Goal: Task Accomplishment & Management: Manage account settings

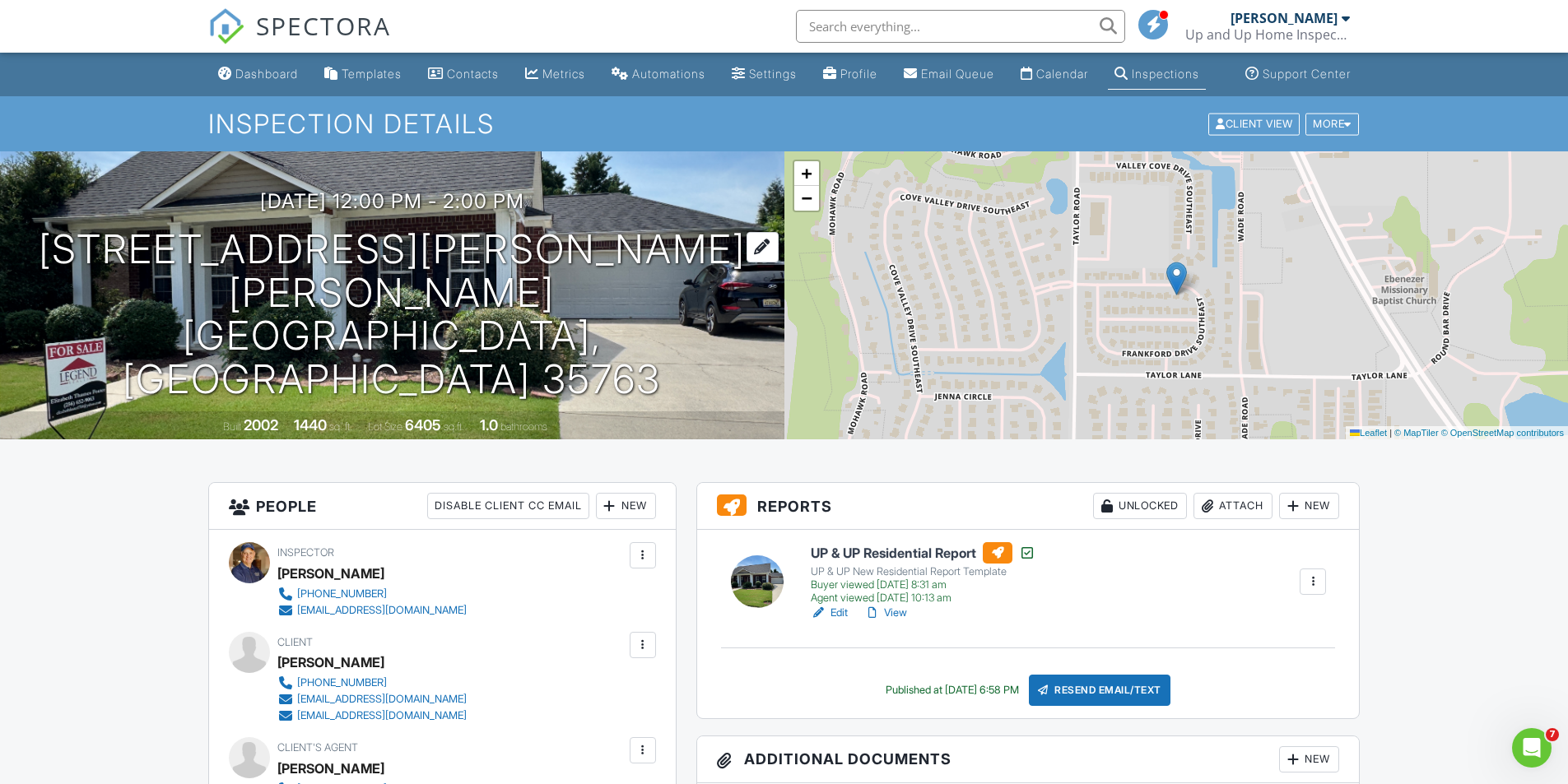
click at [400, 315] on h1 "[STREET_ADDRESS] [GEOGRAPHIC_DATA], AL 35763" at bounding box center [392, 315] width 732 height 173
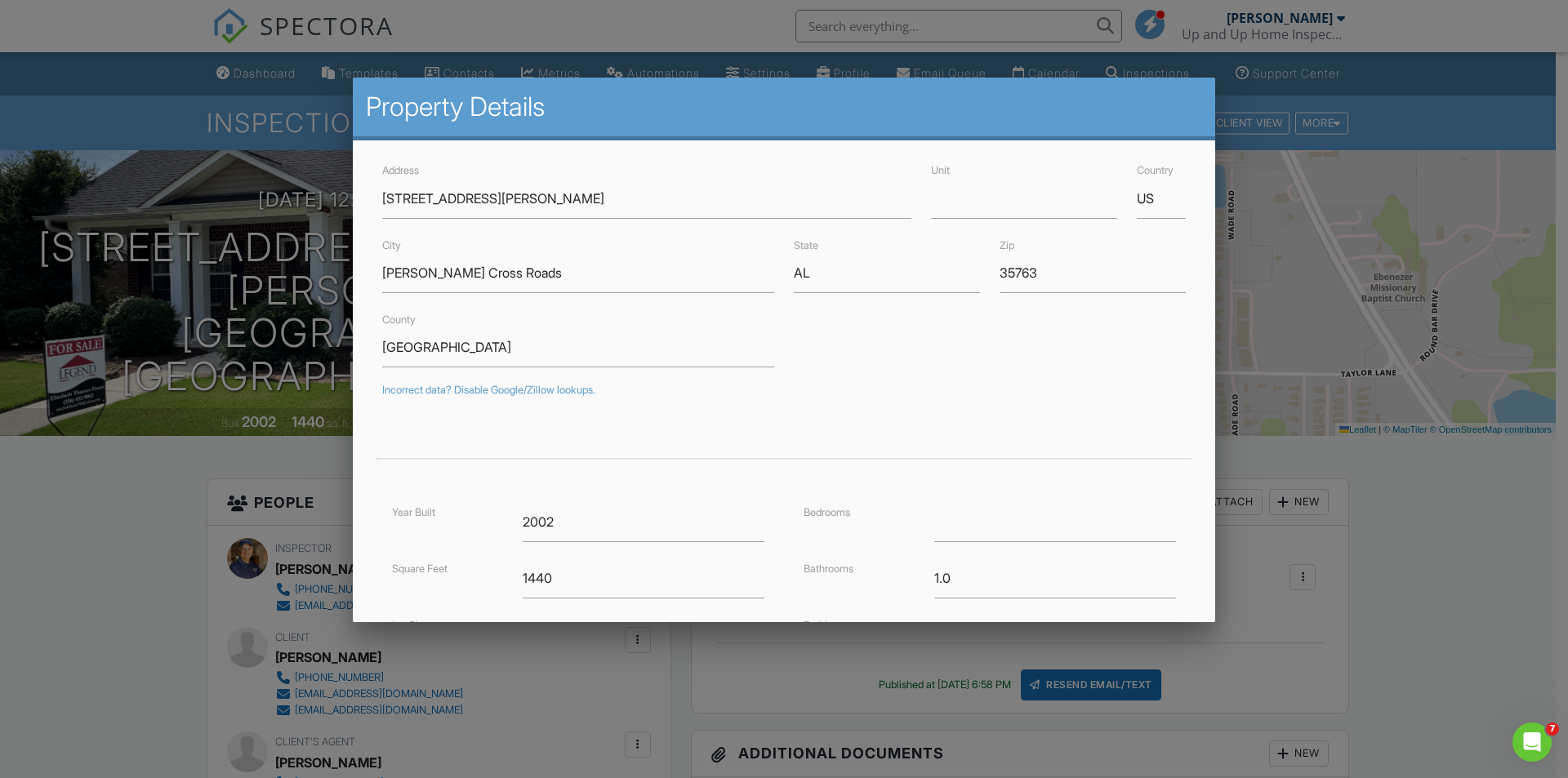
click at [154, 579] on div at bounding box center [784, 404] width 1568 height 972
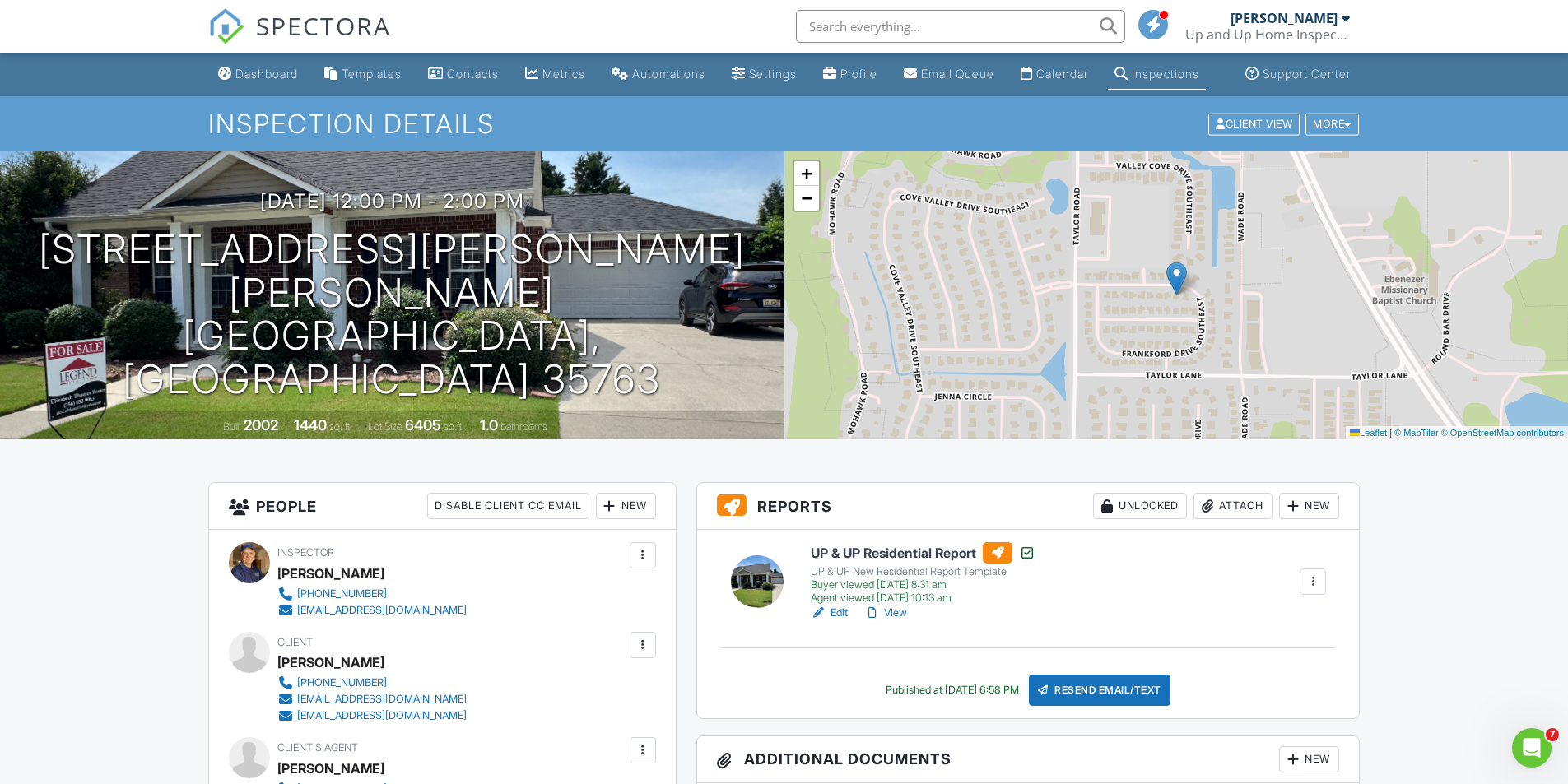
click at [841, 621] on link "Edit" at bounding box center [829, 613] width 37 height 17
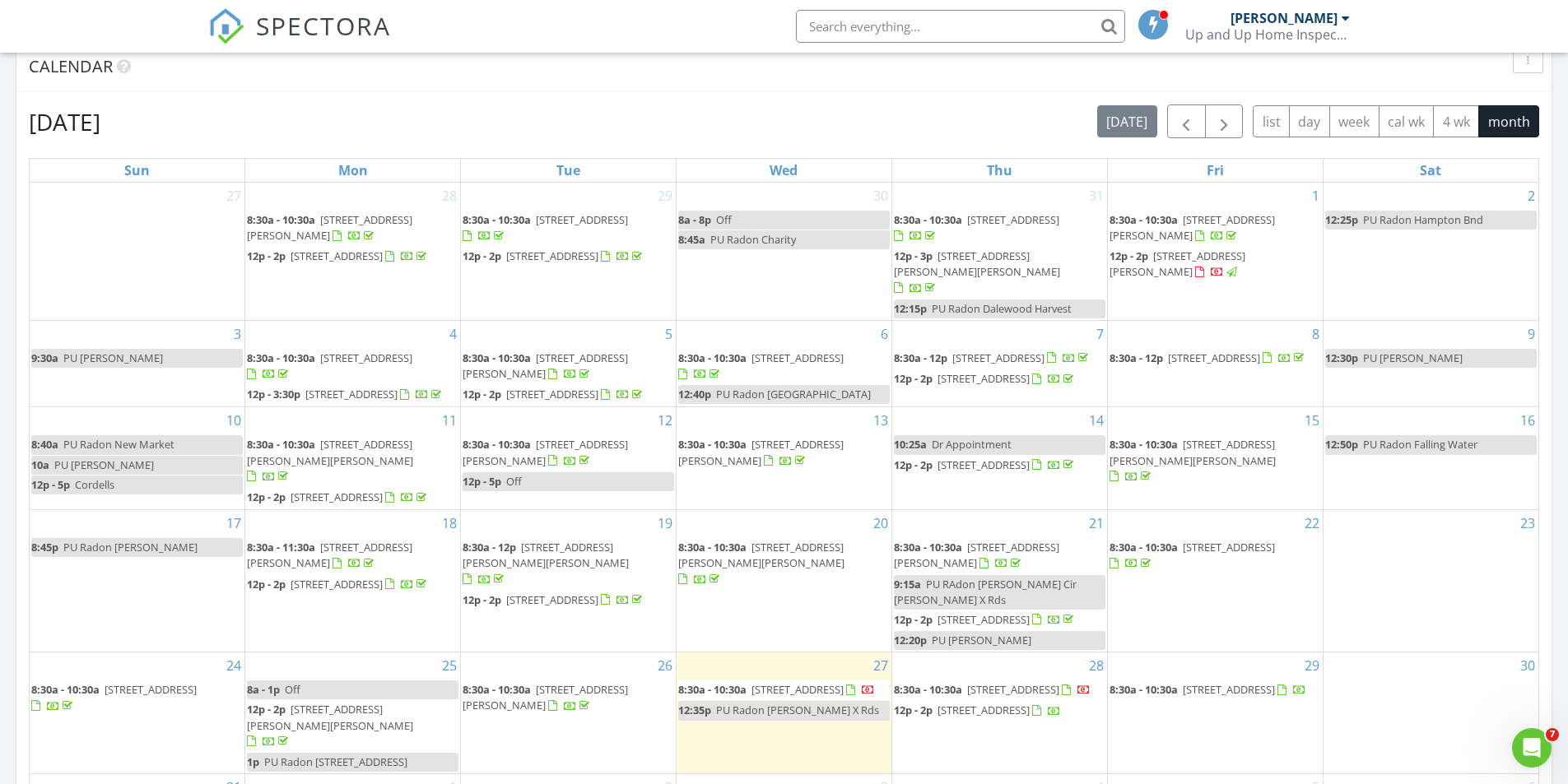
scroll to position [823, 0]
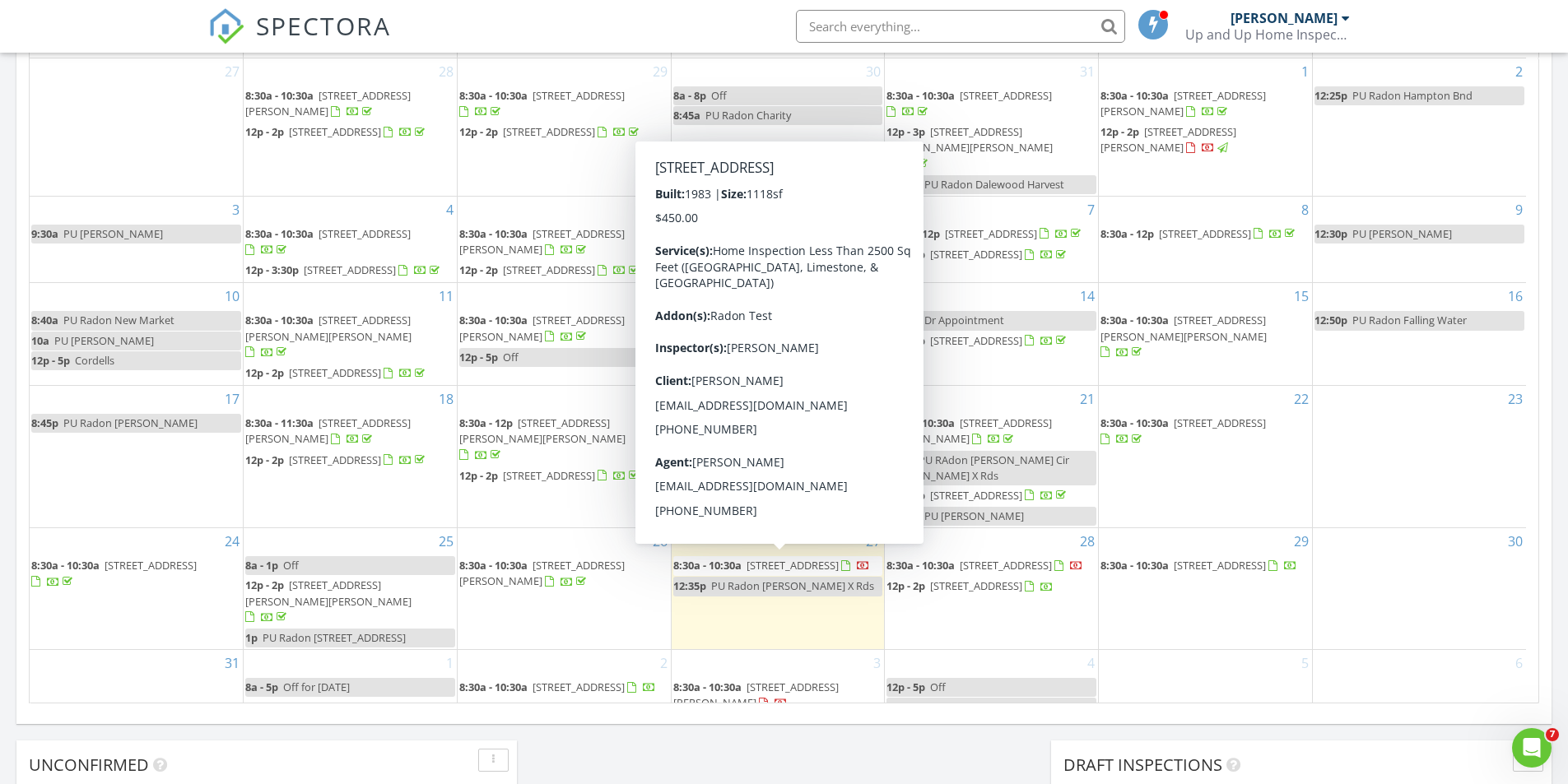
click at [811, 563] on span "12016 SW Wyandotte Dr, Huntsville 35803" at bounding box center [793, 565] width 93 height 15
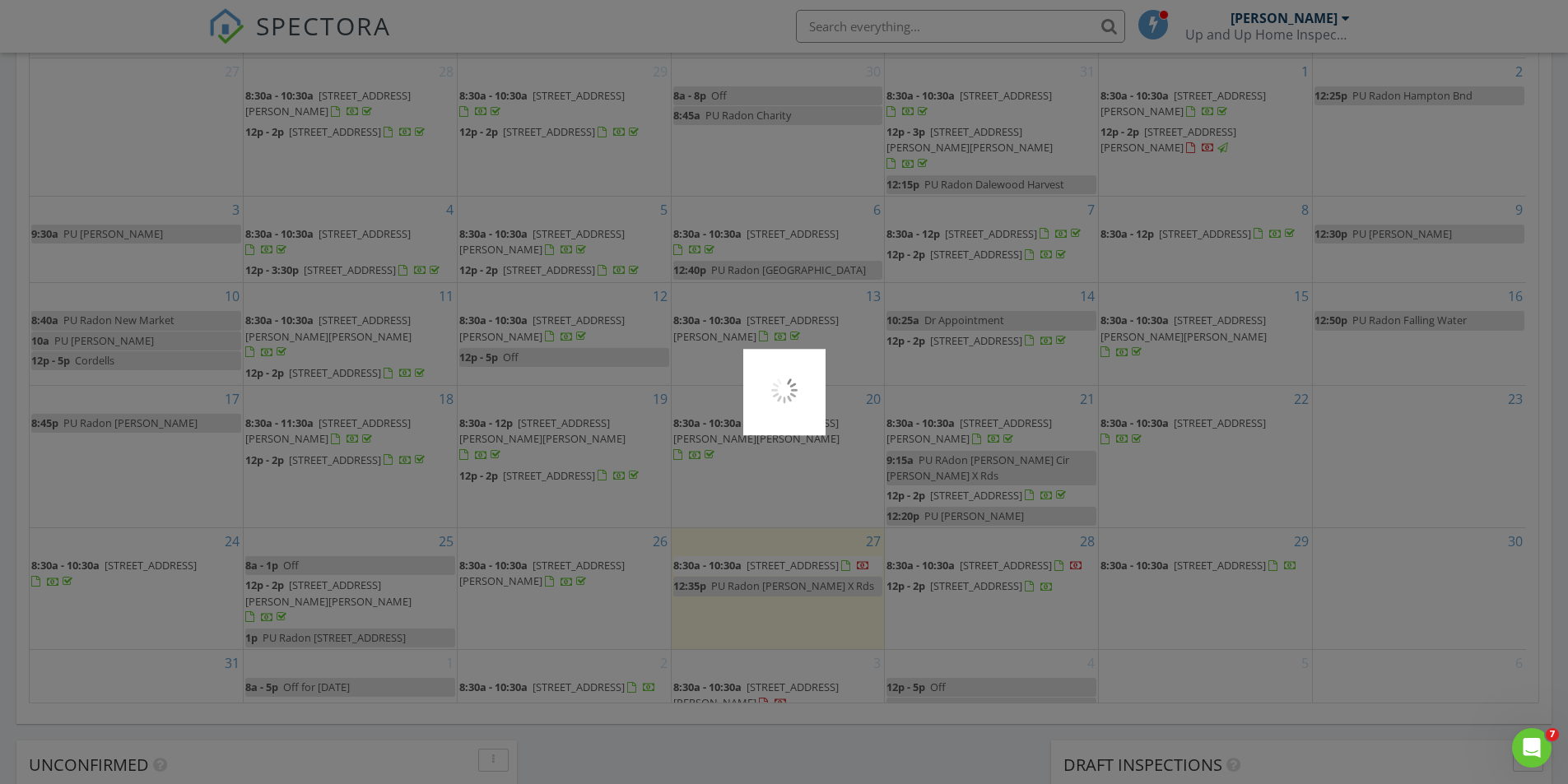
click at [811, 563] on div at bounding box center [784, 392] width 1568 height 784
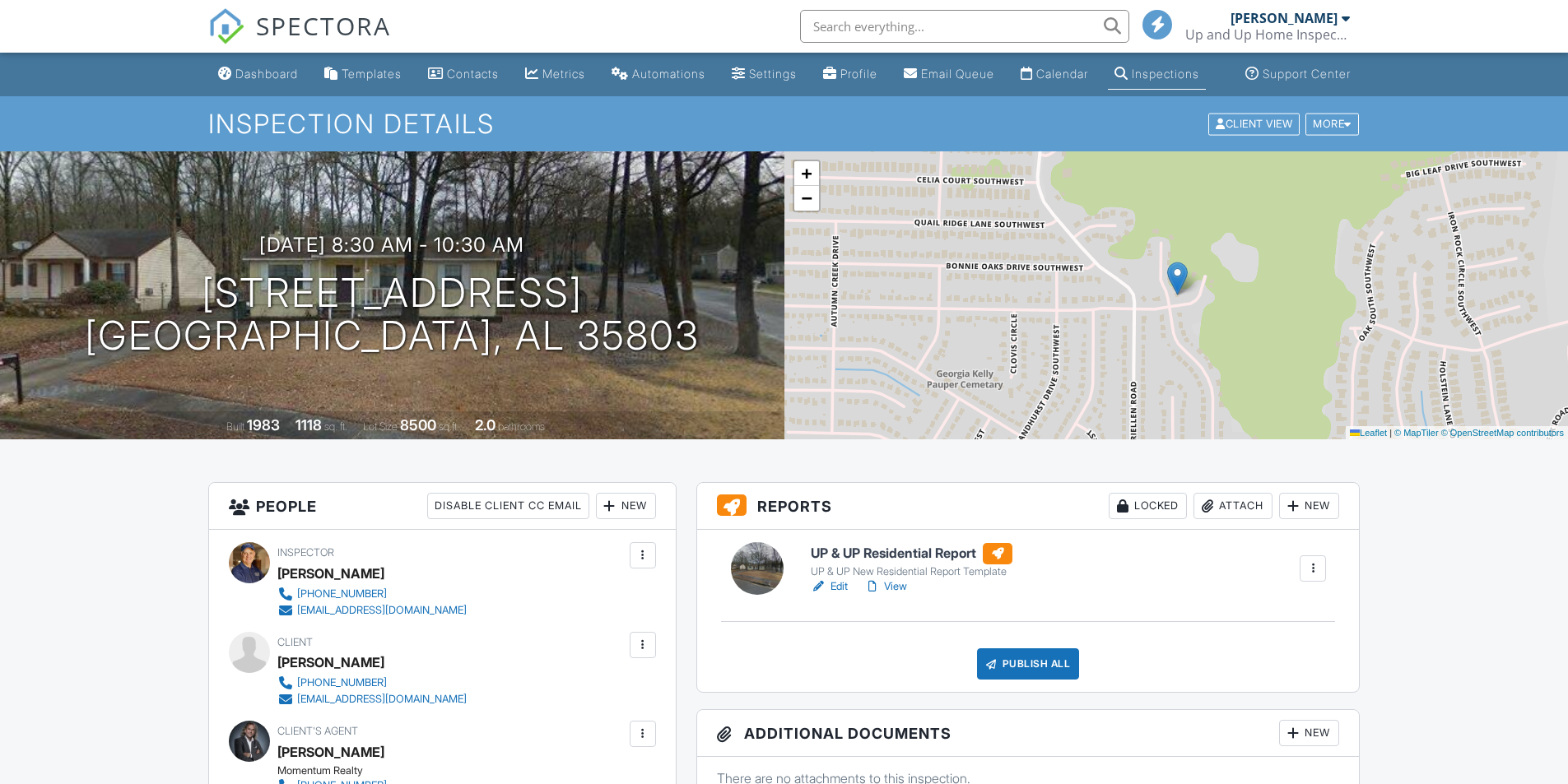
click at [841, 595] on link "Edit" at bounding box center [829, 587] width 37 height 17
